Goal: Find specific page/section: Find specific page/section

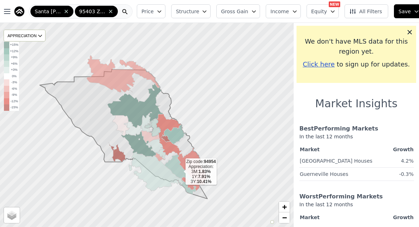
click at [175, 165] on icon at bounding box center [180, 174] width 33 height 40
click at [110, 12] on icon at bounding box center [111, 12] width 6 height 6
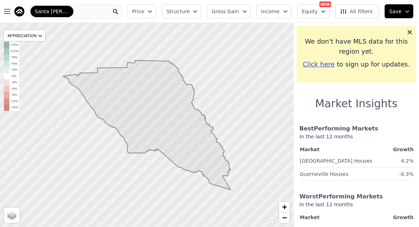
click at [67, 10] on span "Santa [PERSON_NAME]-[GEOGRAPHIC_DATA]" at bounding box center [52, 11] width 34 height 7
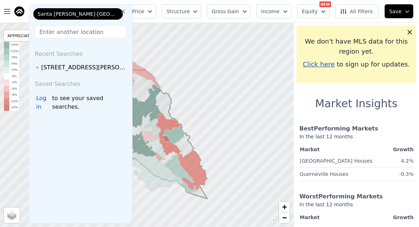
click at [92, 31] on input "text" at bounding box center [81, 31] width 92 height 13
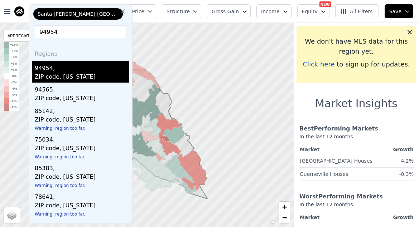
type input "94954"
click at [97, 67] on div "94954," at bounding box center [82, 66] width 94 height 11
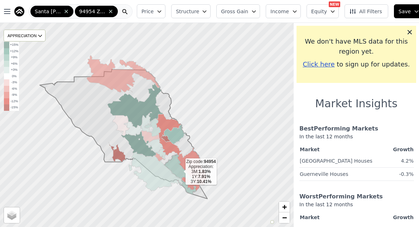
click at [176, 165] on icon at bounding box center [180, 174] width 33 height 40
drag, startPoint x: 20, startPoint y: 13, endPoint x: 28, endPoint y: 11, distance: 7.8
click at [0, 0] on nav "Open main menu [GEOGRAPHIC_DATA][PERSON_NAME]-[GEOGRAPHIC_DATA] 94954 Zip Code" at bounding box center [67, 11] width 134 height 23
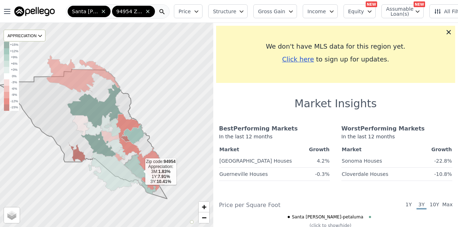
click at [135, 165] on icon at bounding box center [140, 174] width 33 height 40
click at [131, 170] on icon at bounding box center [116, 171] width 54 height 39
click at [256, 107] on div "Market Insights Best Performing Markets In the last 12 months Market Growth [GE…" at bounding box center [335, 222] width 245 height 251
drag, startPoint x: 33, startPoint y: 10, endPoint x: 58, endPoint y: 8, distance: 25.1
click at [0, 0] on nav "Open main menu [GEOGRAPHIC_DATA][PERSON_NAME]-[GEOGRAPHIC_DATA] 94954 Zip Code" at bounding box center [85, 11] width 171 height 23
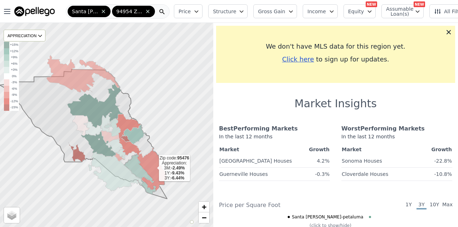
click at [153, 169] on icon at bounding box center [151, 169] width 29 height 43
